Goal: Transaction & Acquisition: Purchase product/service

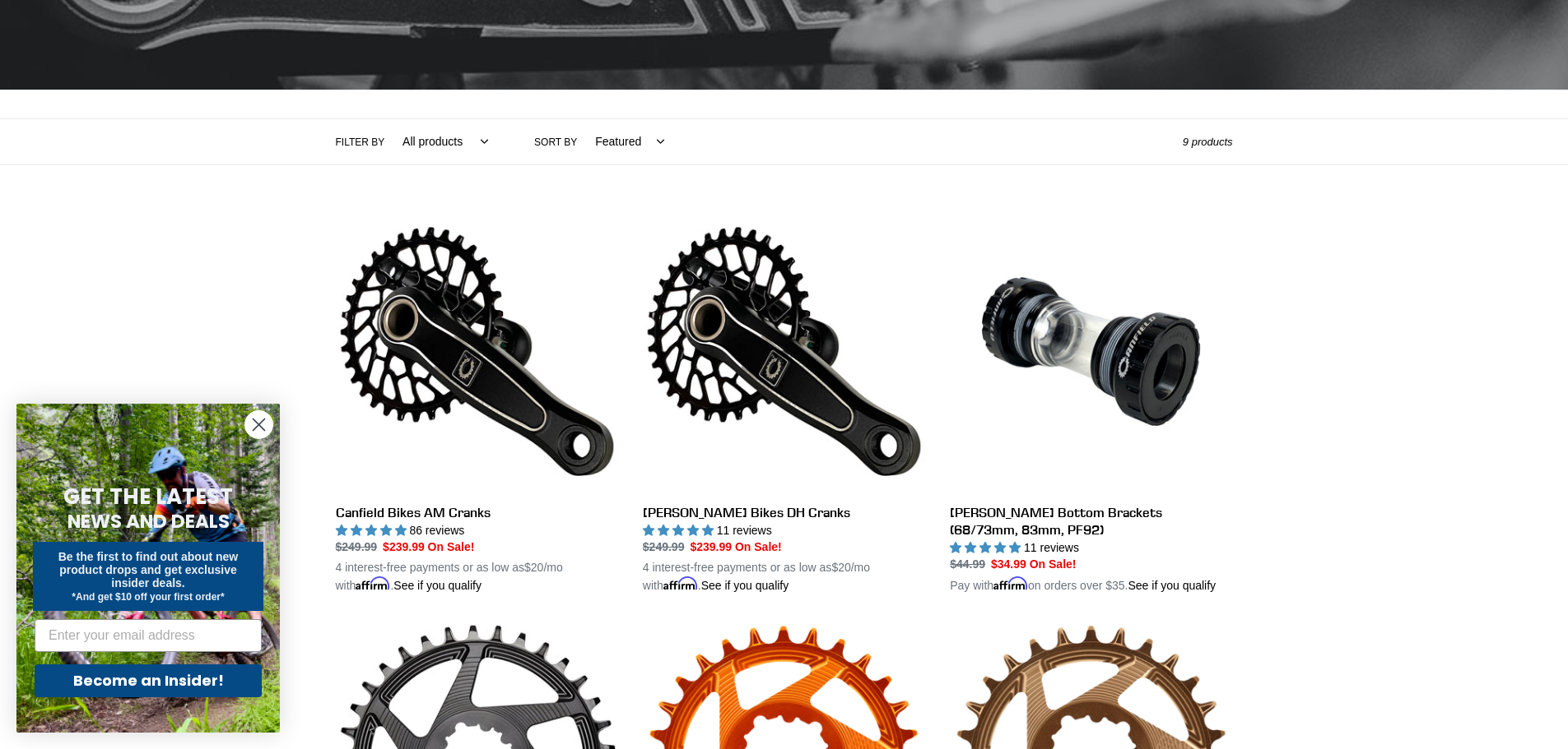
scroll to position [329, 0]
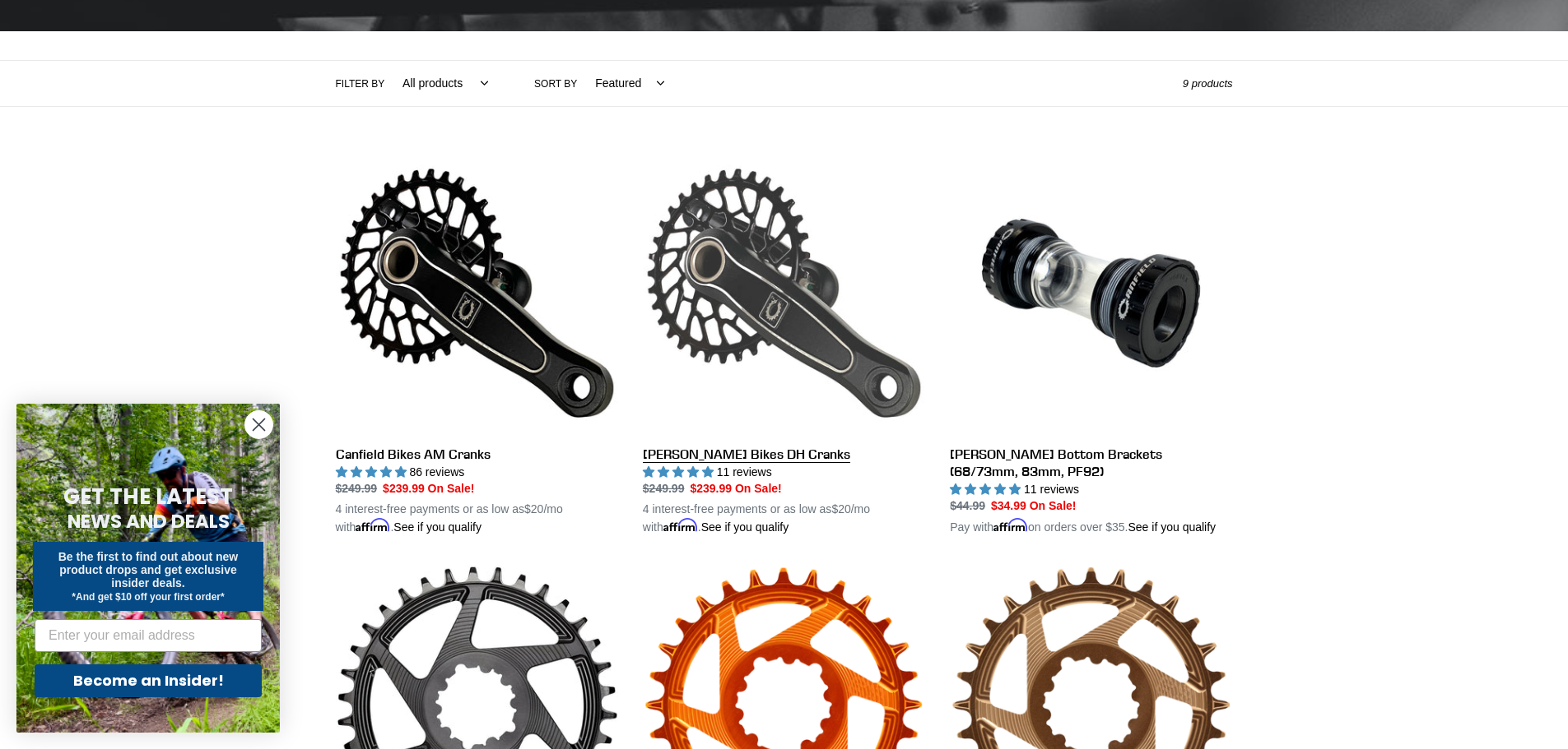
click at [763, 455] on link "[PERSON_NAME] Bikes DH Cranks" at bounding box center [784, 344] width 282 height 385
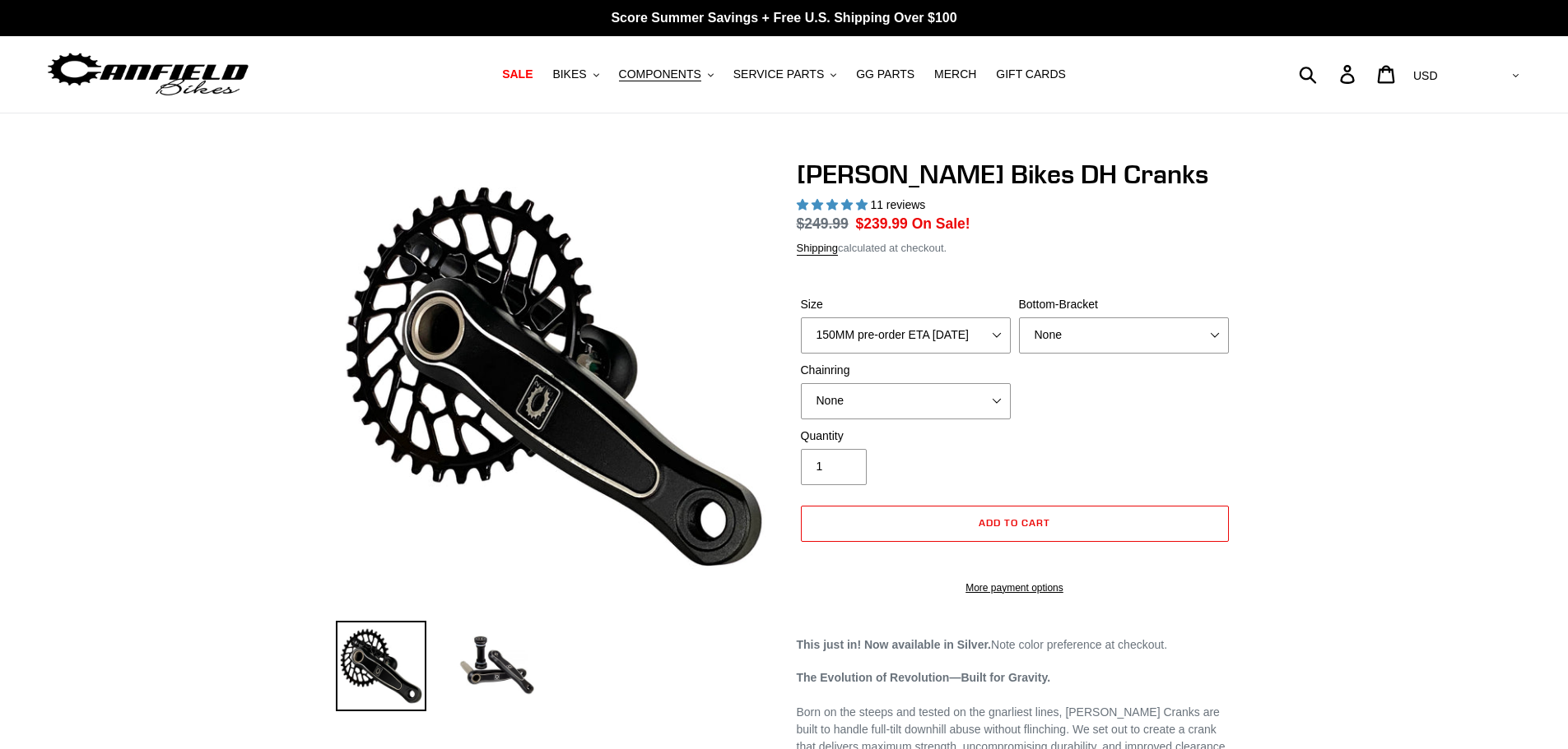
select select "highest-rating"
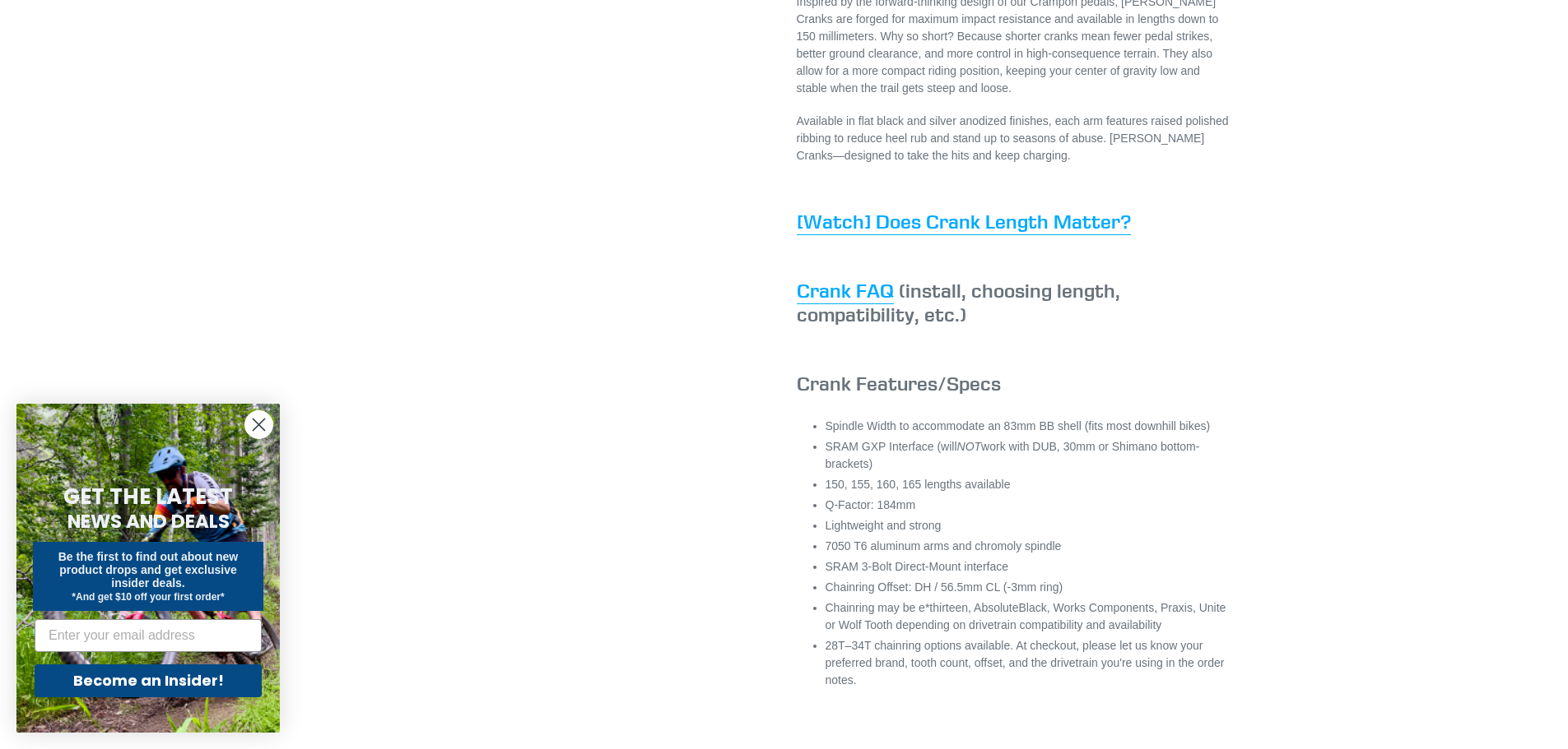
scroll to position [905, 0]
drag, startPoint x: 818, startPoint y: 467, endPoint x: 925, endPoint y: 453, distance: 107.9
click at [925, 453] on div "Spindle Width to accommodate an 83mm BB shell (fits most downhill bikes) SRAM G…" at bounding box center [1014, 583] width 436 height 335
click at [974, 470] on li "SRAM GXP Interface (will NOT work with DUB, 30mm or Shimano bottom-brackets)" at bounding box center [1029, 453] width 407 height 35
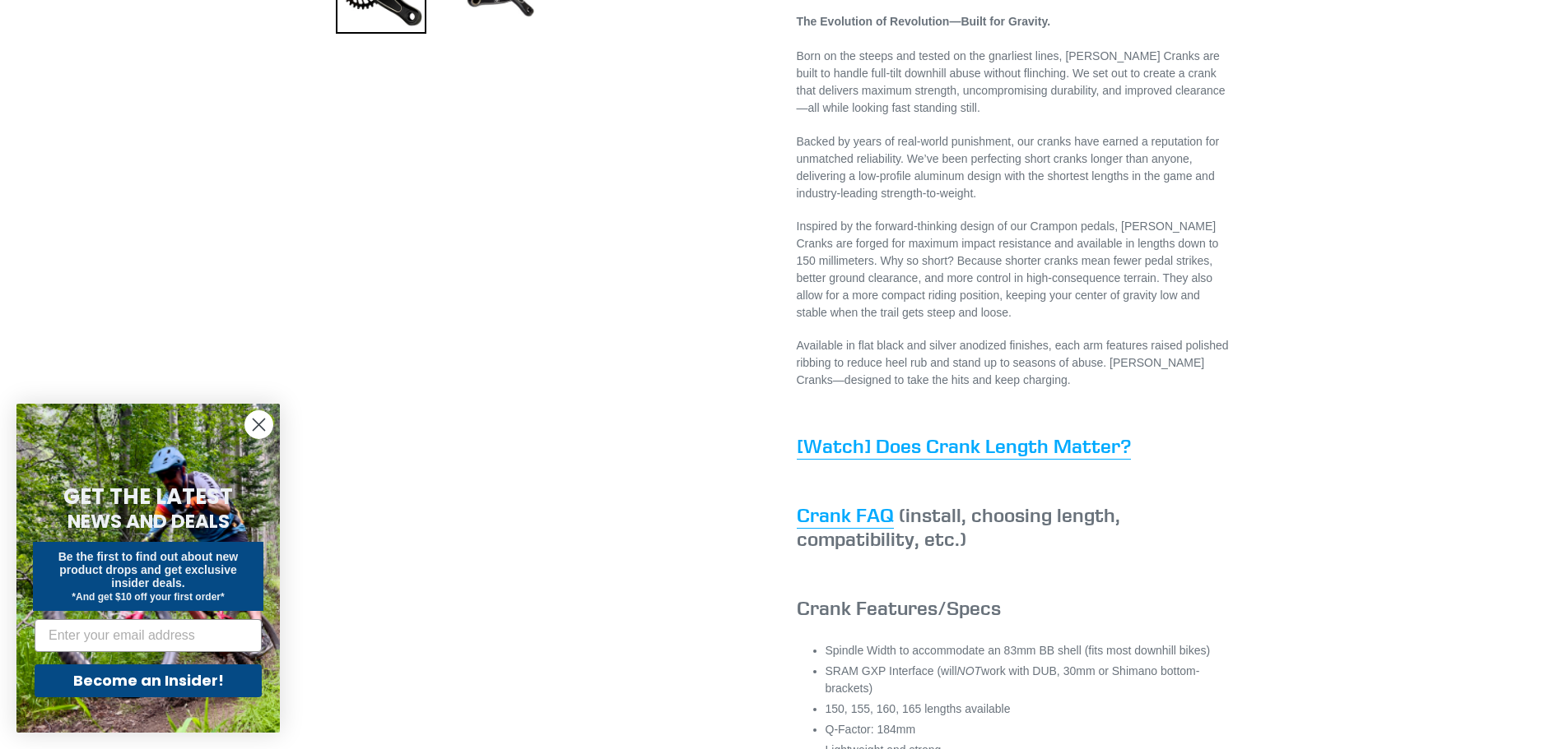
scroll to position [658, 0]
